Goal: Transaction & Acquisition: Purchase product/service

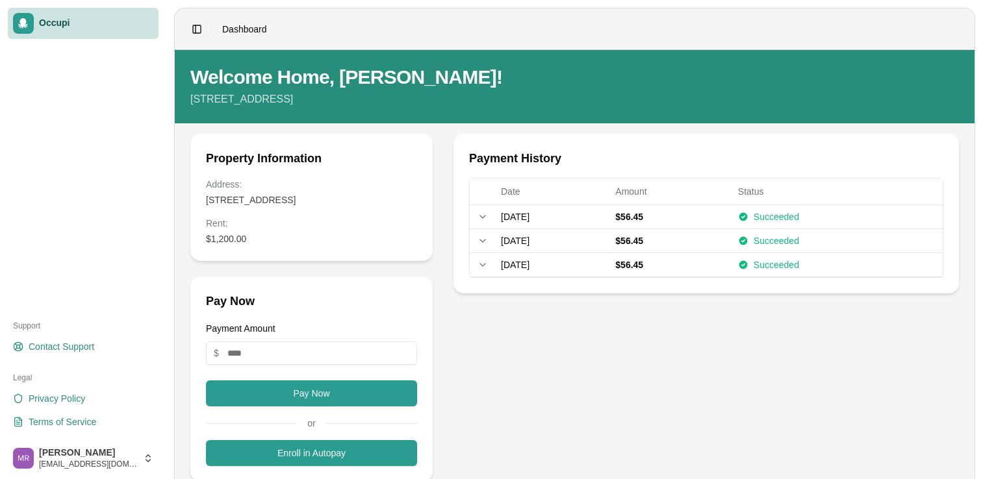
scroll to position [60, 0]
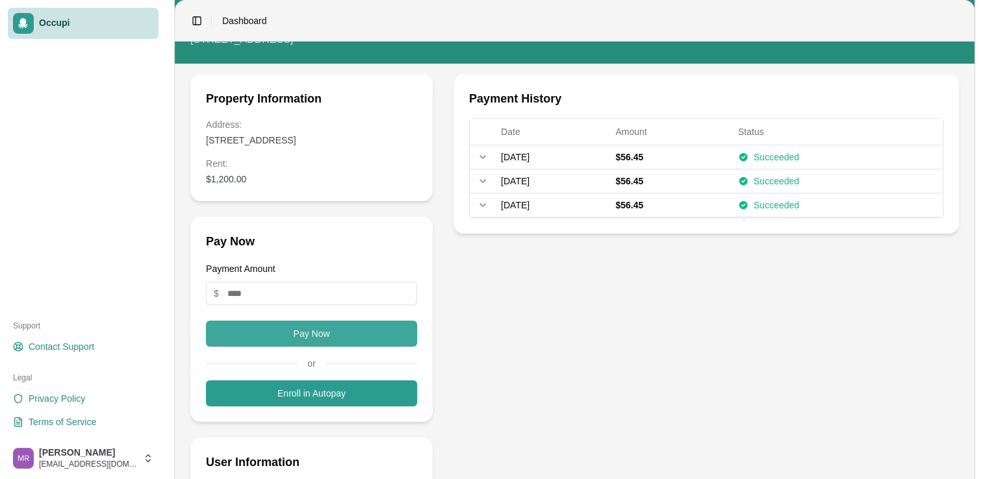
type input "**"
click at [351, 324] on button "Pay Now" at bounding box center [311, 334] width 211 height 26
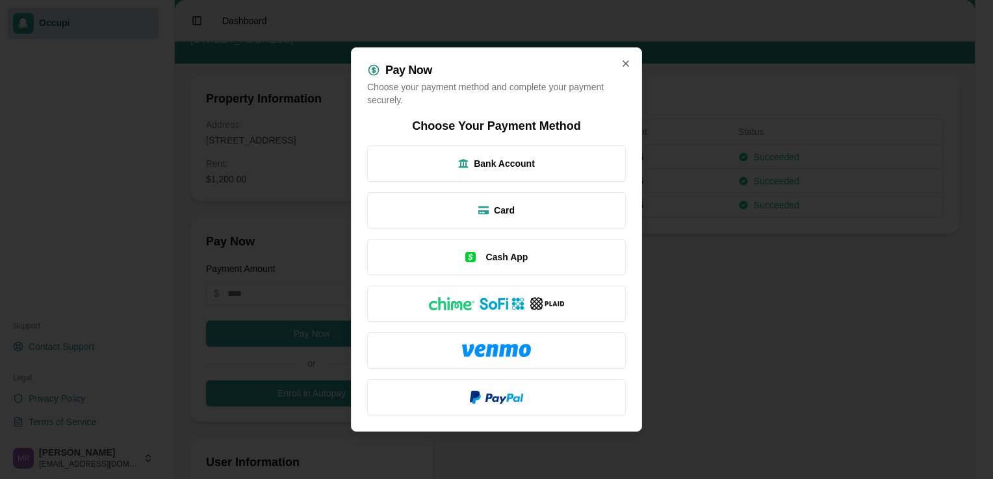
click at [657, 244] on div at bounding box center [496, 239] width 993 height 479
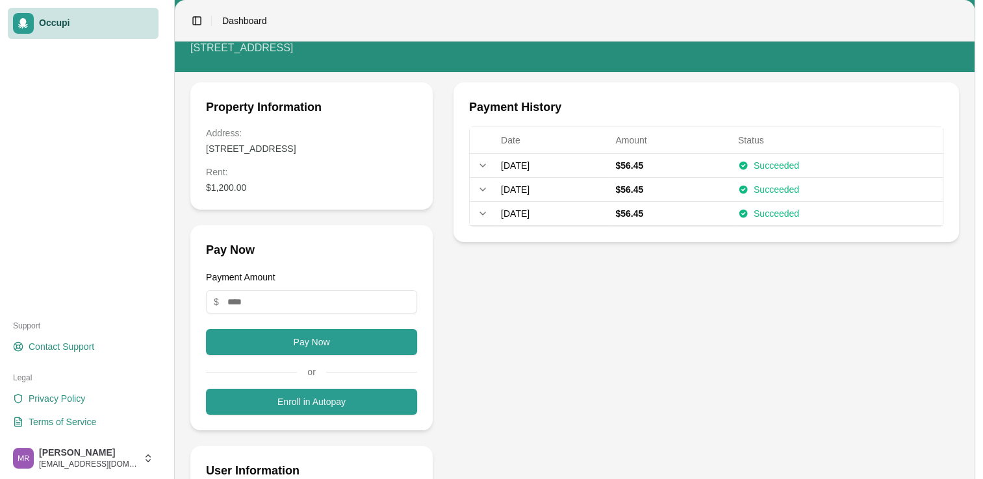
scroll to position [54, 0]
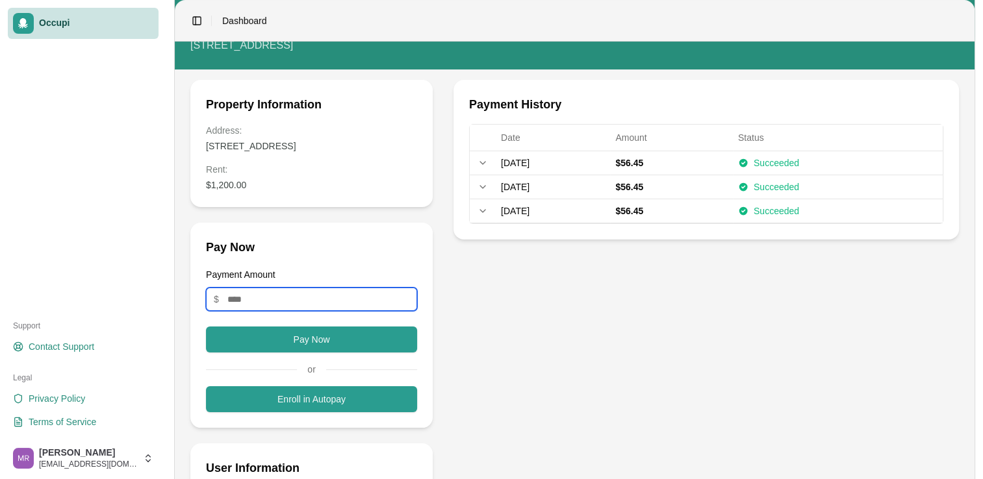
click at [311, 294] on input "Payment Amount" at bounding box center [311, 299] width 211 height 23
drag, startPoint x: 249, startPoint y: 181, endPoint x: 203, endPoint y: 191, distance: 47.3
click at [203, 191] on div "Property Information Address: [STREET_ADDRESS] Rent : $1,200.00" at bounding box center [311, 143] width 242 height 127
drag, startPoint x: 203, startPoint y: 191, endPoint x: 253, endPoint y: 184, distance: 49.9
click at [253, 184] on dd "$1,200.00" at bounding box center [311, 185] width 211 height 13
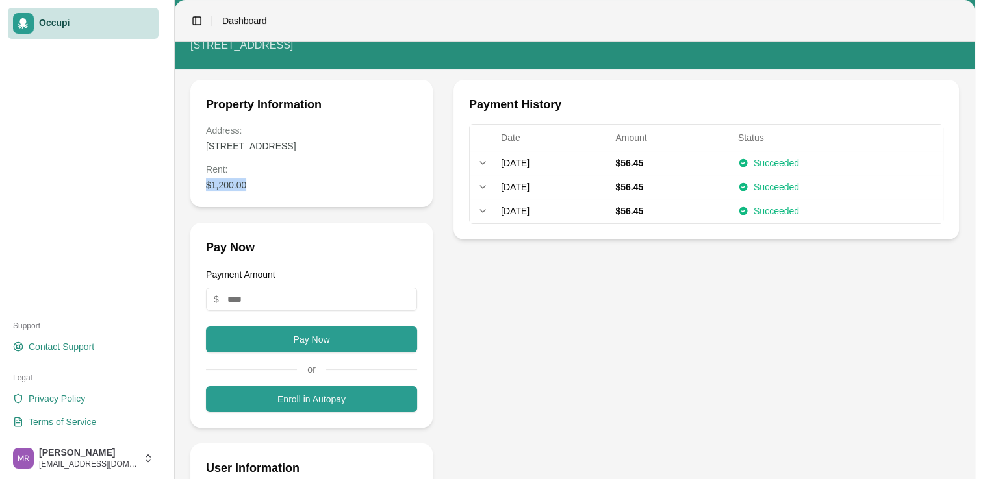
click at [266, 186] on dd "$1,200.00" at bounding box center [311, 185] width 211 height 13
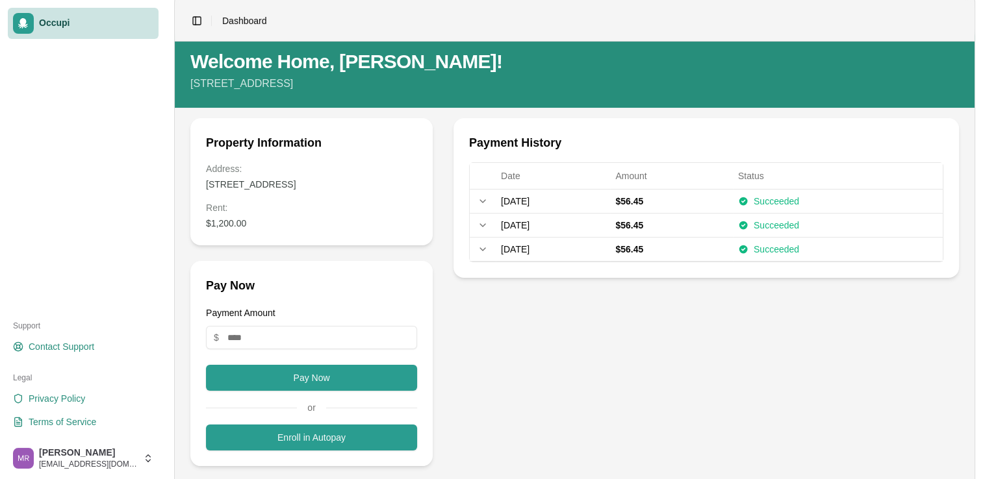
scroll to position [0, 0]
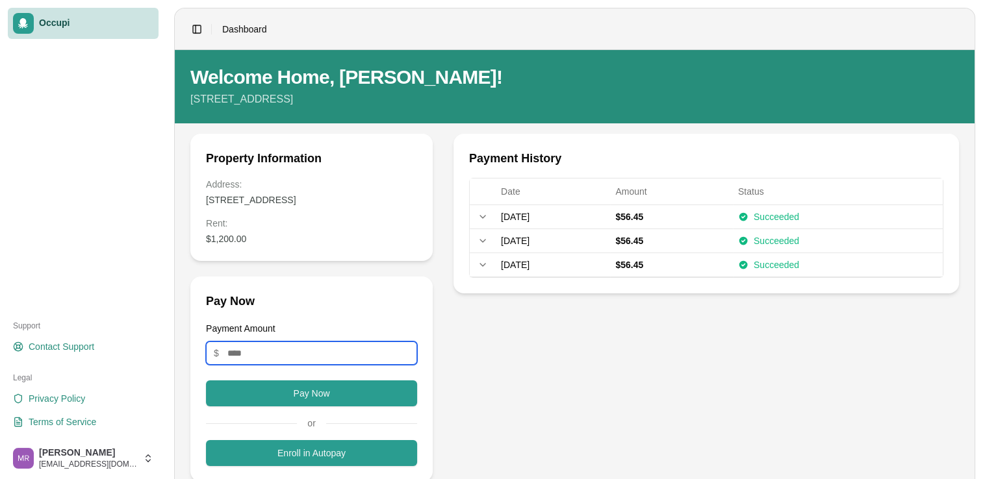
click at [325, 347] on input "Payment Amount" at bounding box center [311, 353] width 211 height 23
type input "**"
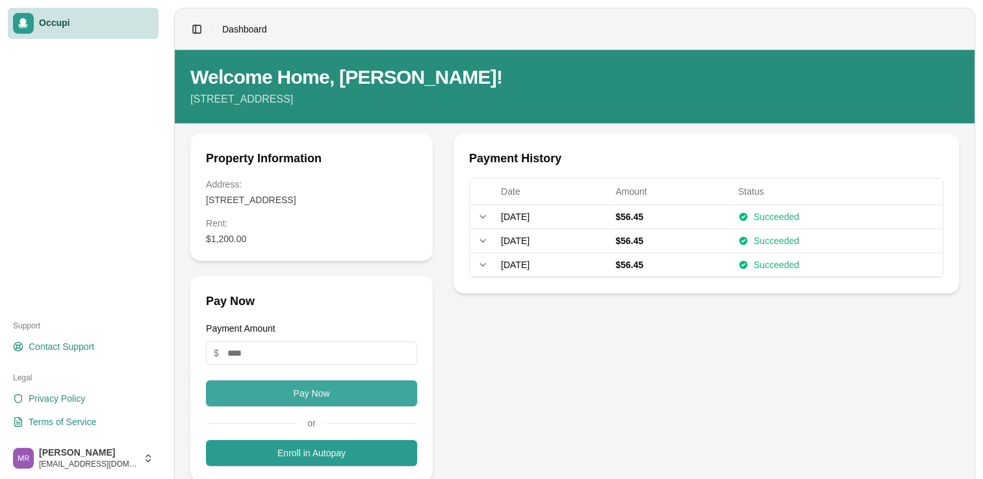
click at [322, 389] on button "Pay Now" at bounding box center [311, 394] width 211 height 26
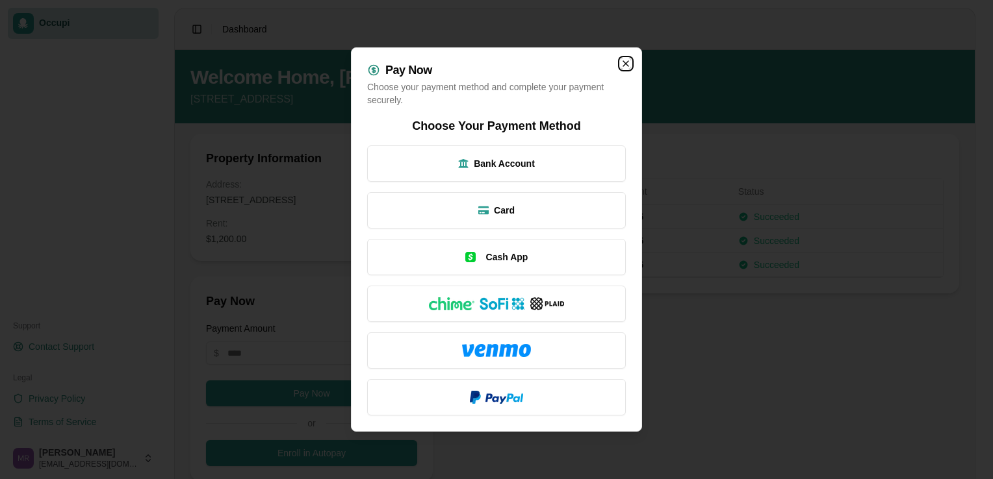
click at [628, 62] on icon "button" at bounding box center [625, 63] width 10 height 10
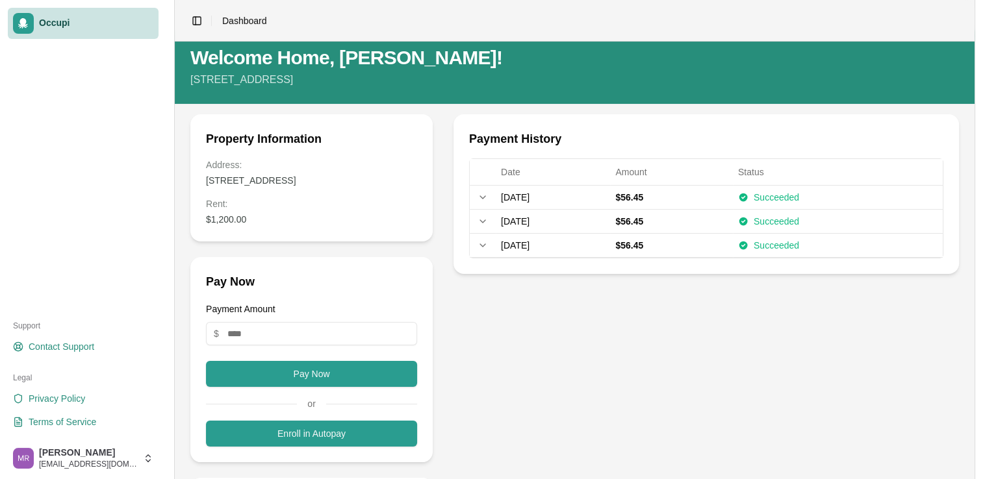
scroll to position [21, 0]
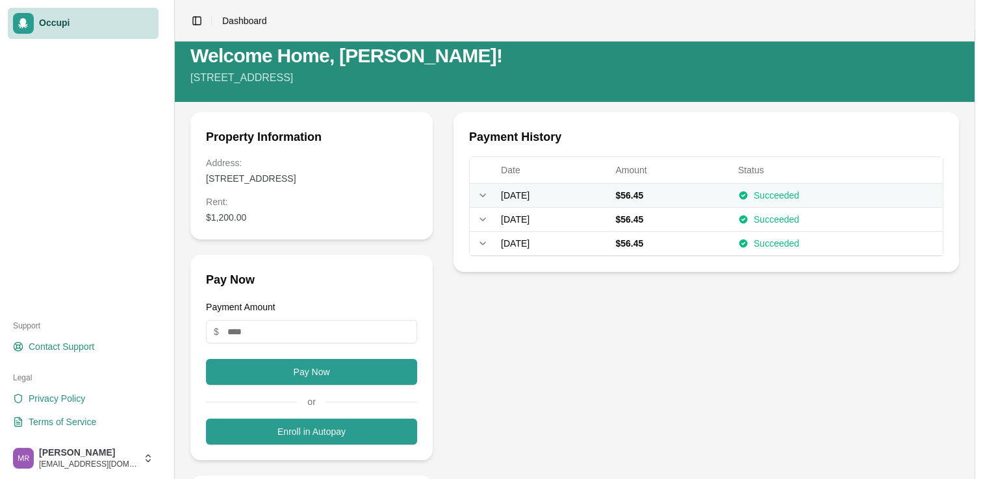
click at [477, 190] on icon at bounding box center [482, 195] width 10 height 10
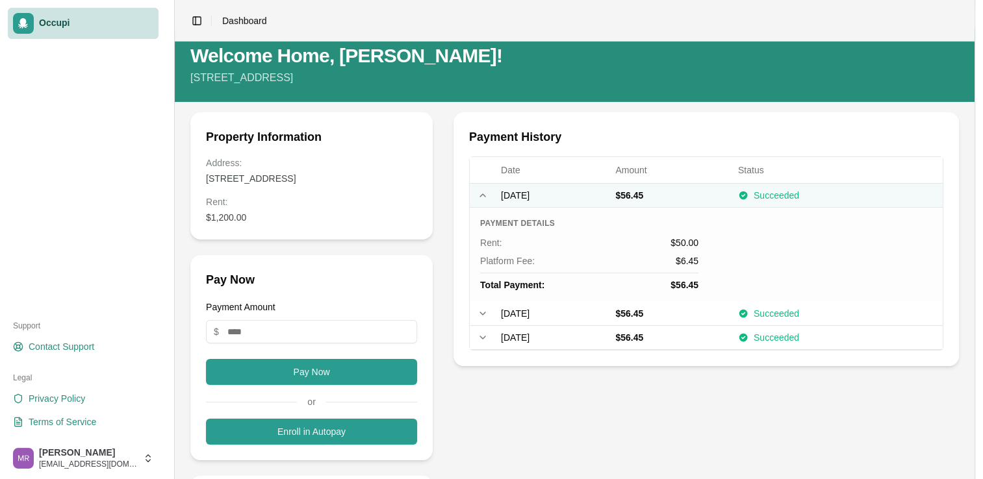
click at [477, 190] on icon at bounding box center [482, 195] width 10 height 10
